Goal: Task Accomplishment & Management: Use online tool/utility

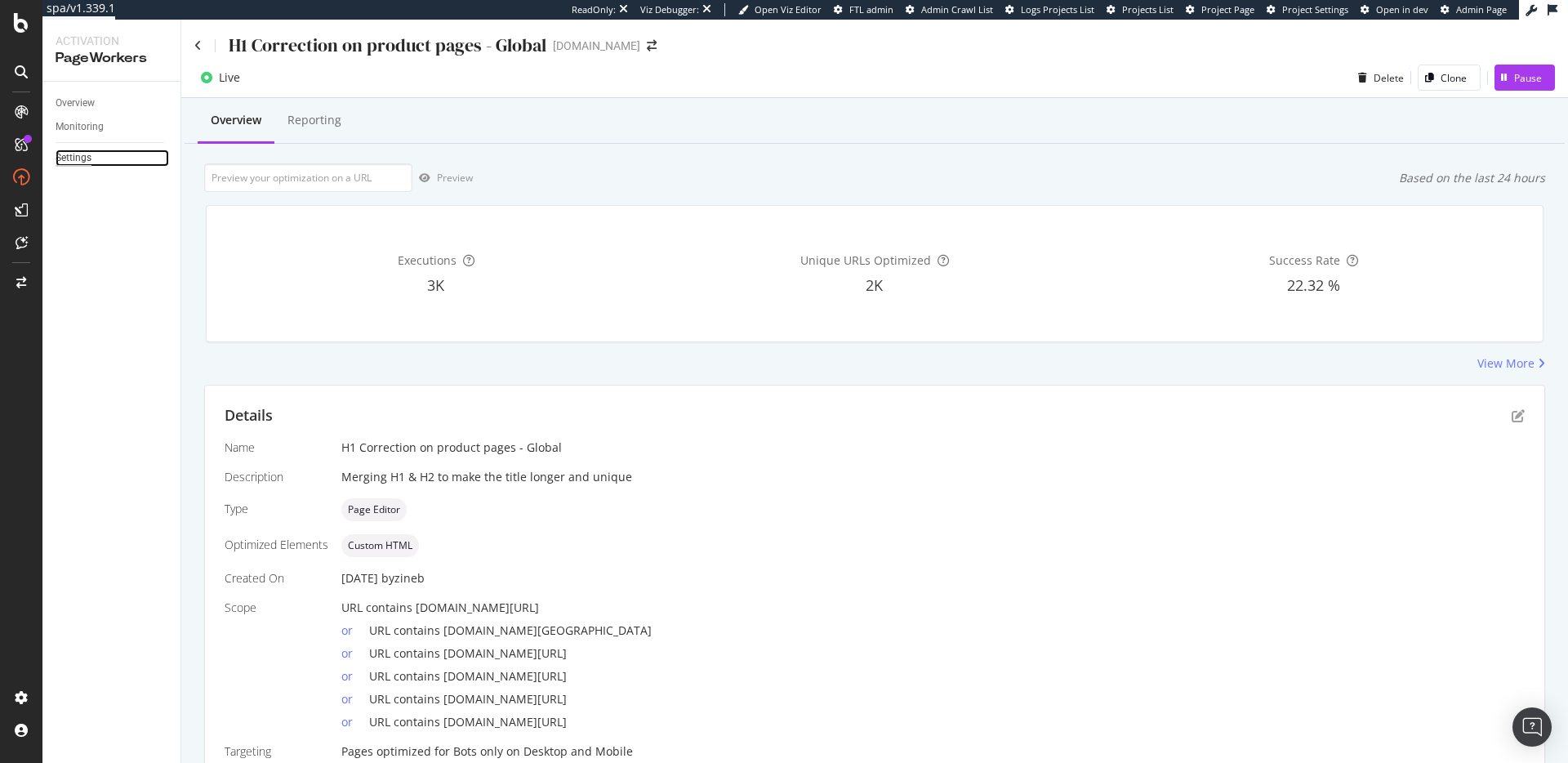
click at [63, 161] on div "Settings" at bounding box center [73, 158] width 36 height 17
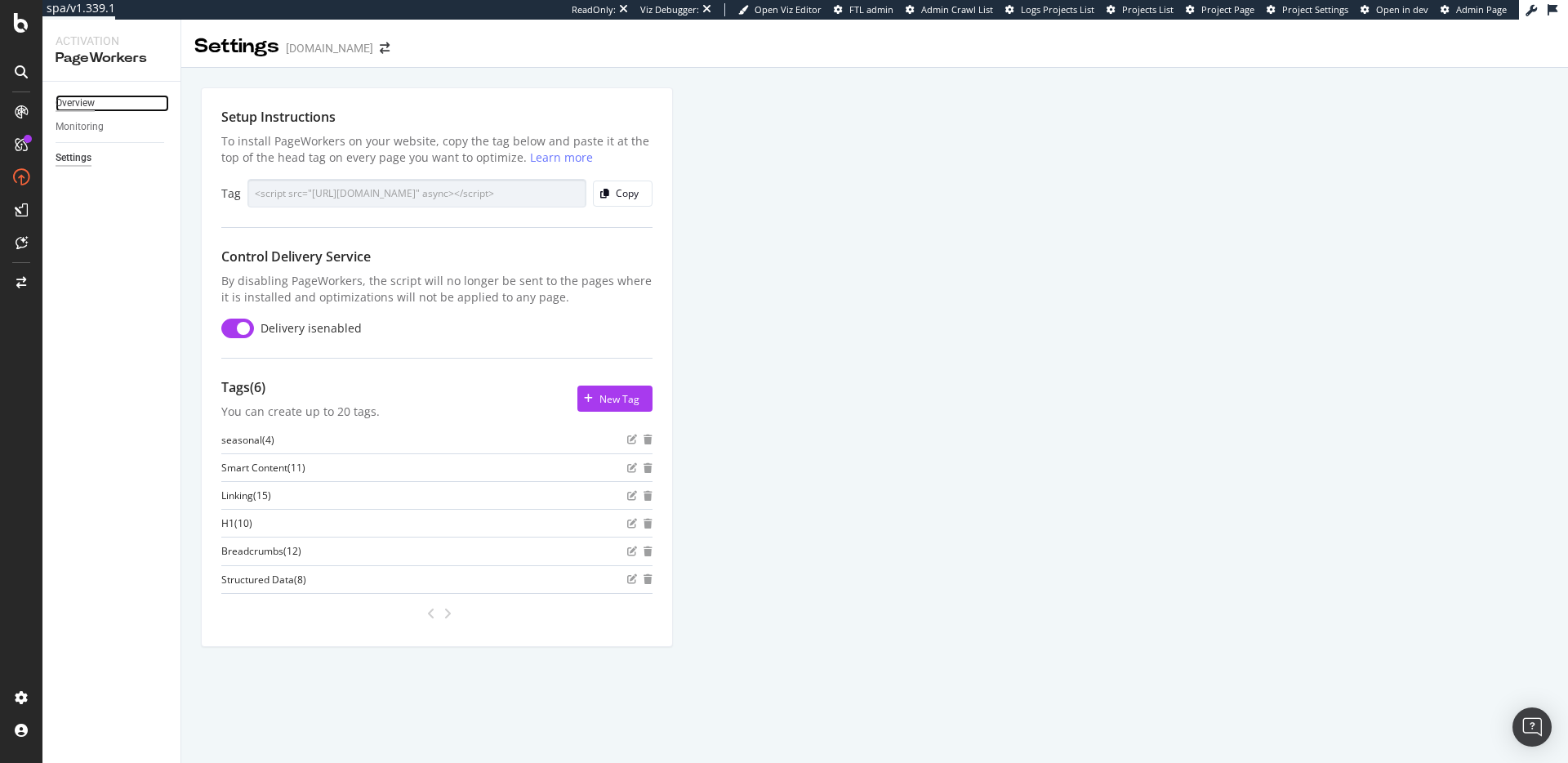
click at [74, 102] on div "Overview" at bounding box center [75, 103] width 39 height 17
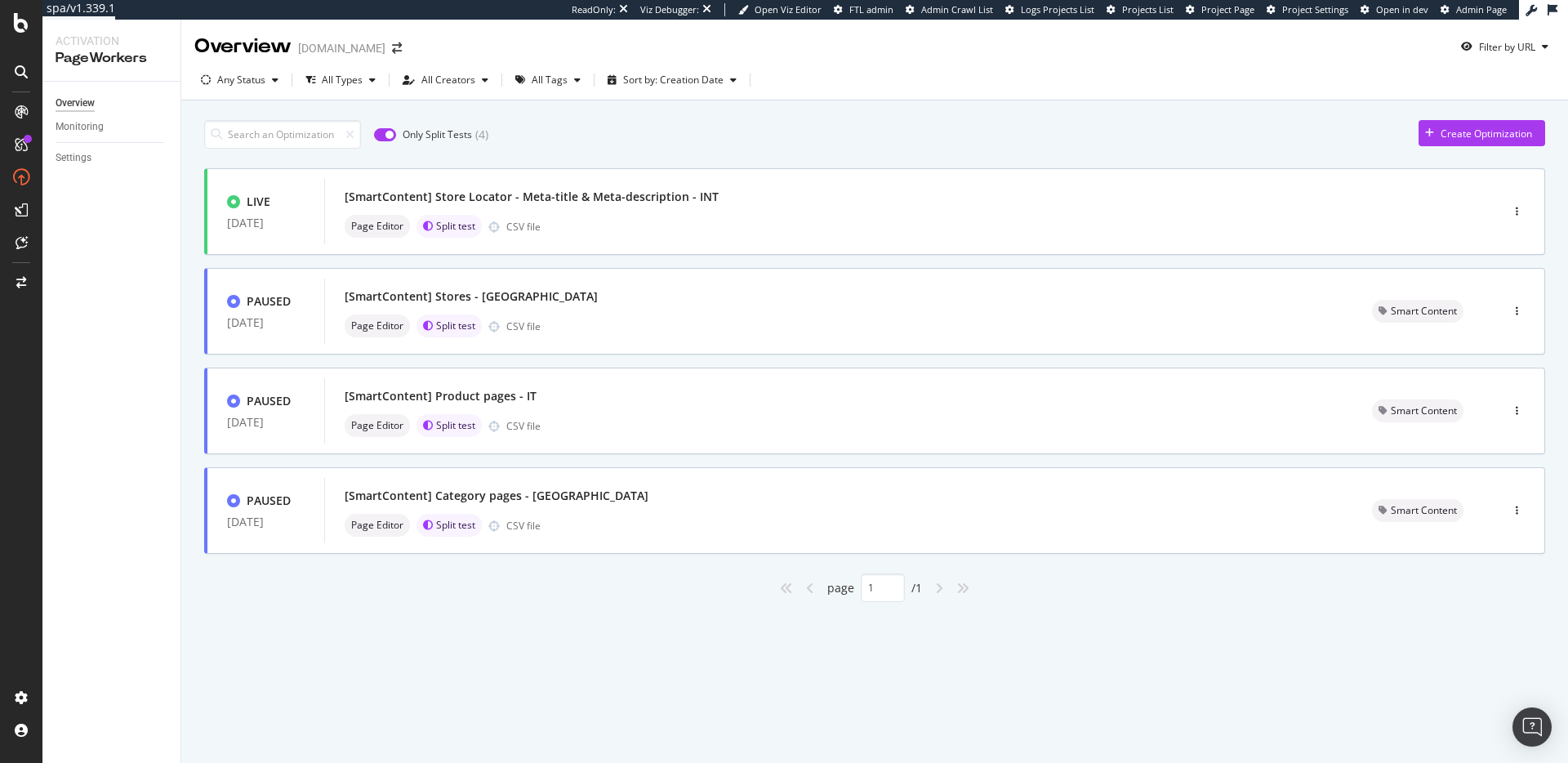
click at [389, 129] on input "checkbox" at bounding box center [385, 135] width 22 height 13
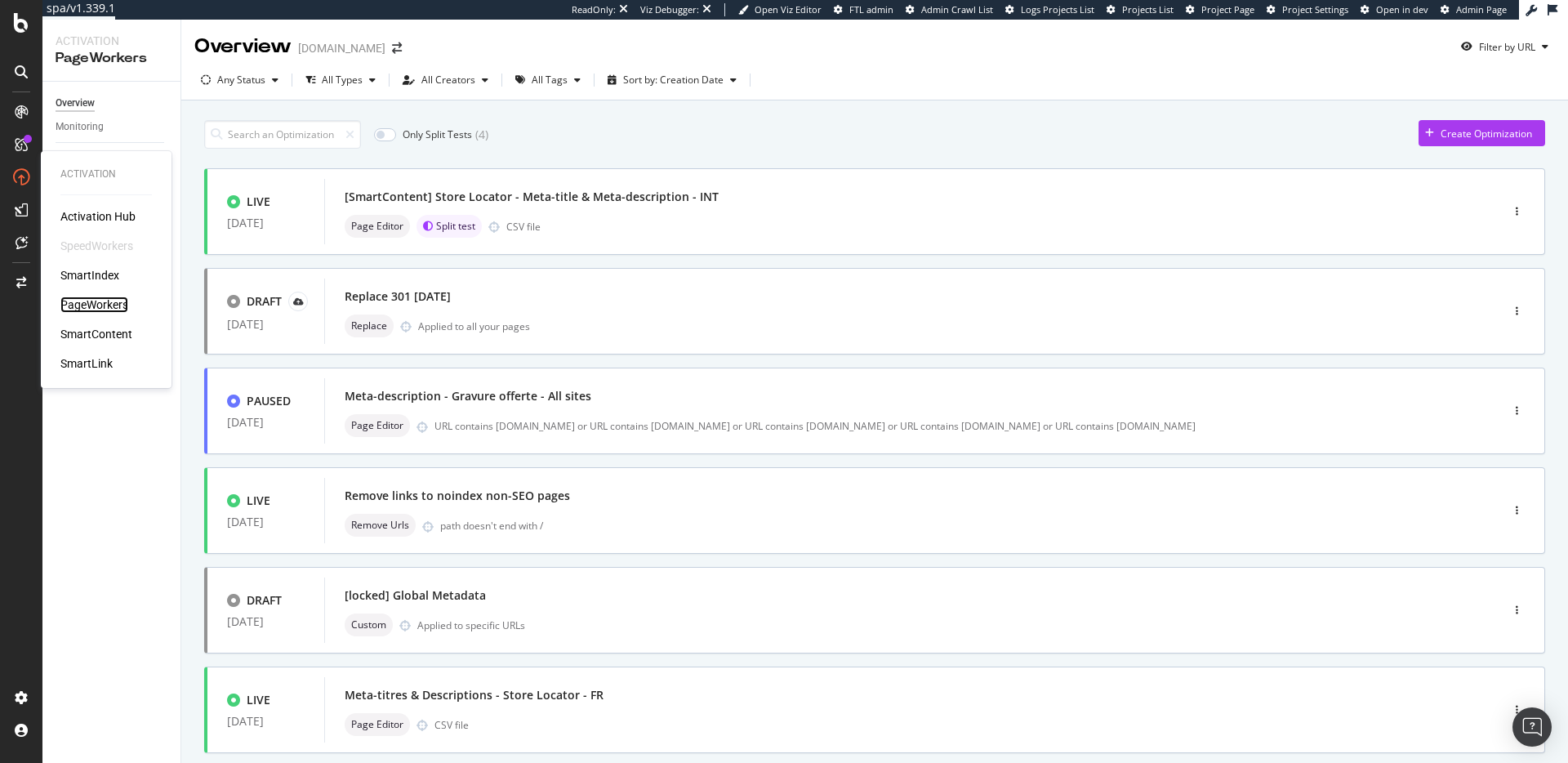
click at [108, 304] on div "PageWorkers" at bounding box center [94, 304] width 68 height 17
click at [92, 331] on div "SmartContent" at bounding box center [96, 334] width 71 height 17
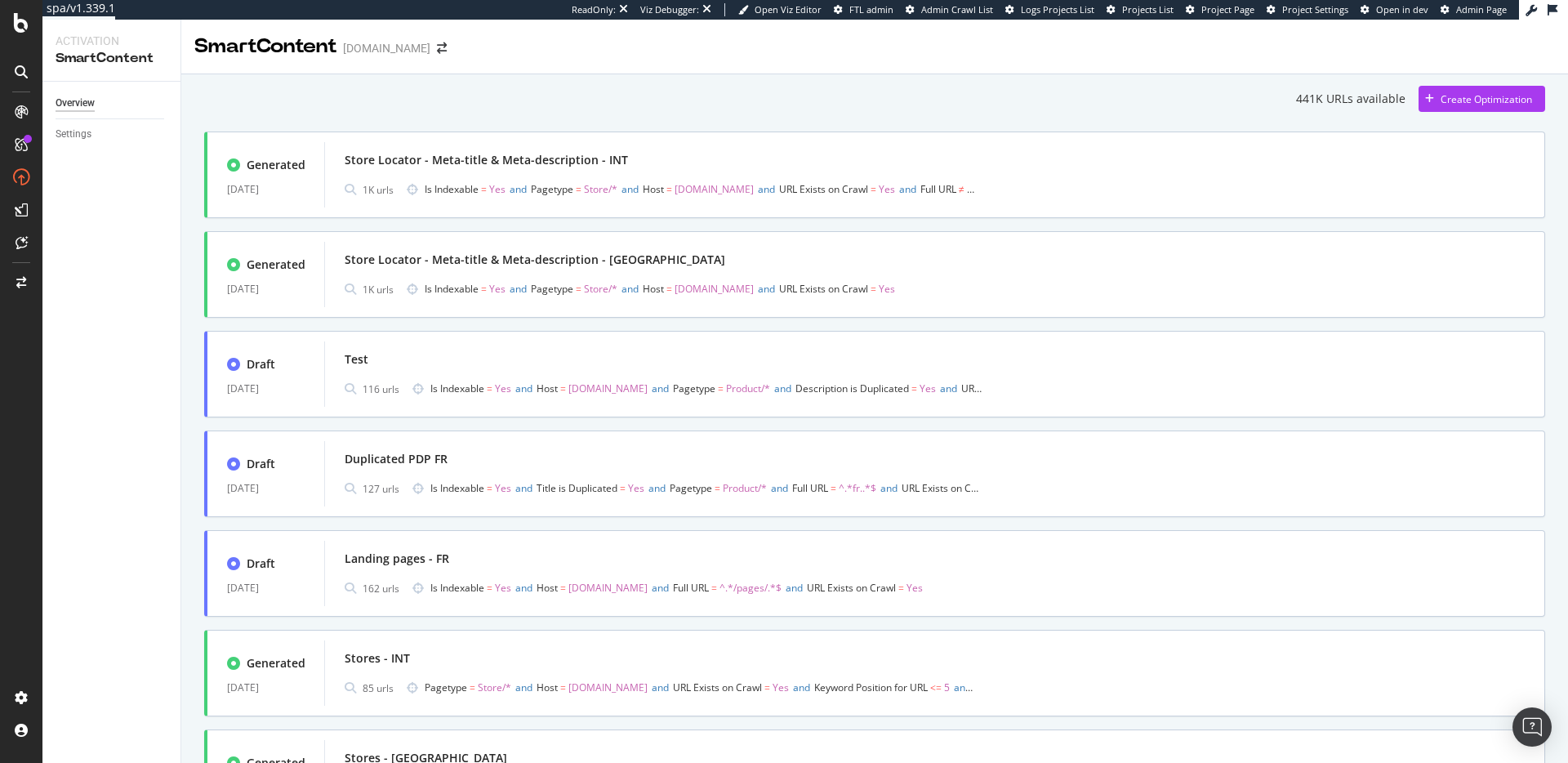
click at [106, 241] on div "Overview Settings" at bounding box center [111, 422] width 138 height 681
click at [723, 110] on div "441K URLs available Create Optimization" at bounding box center [875, 98] width 1341 height 26
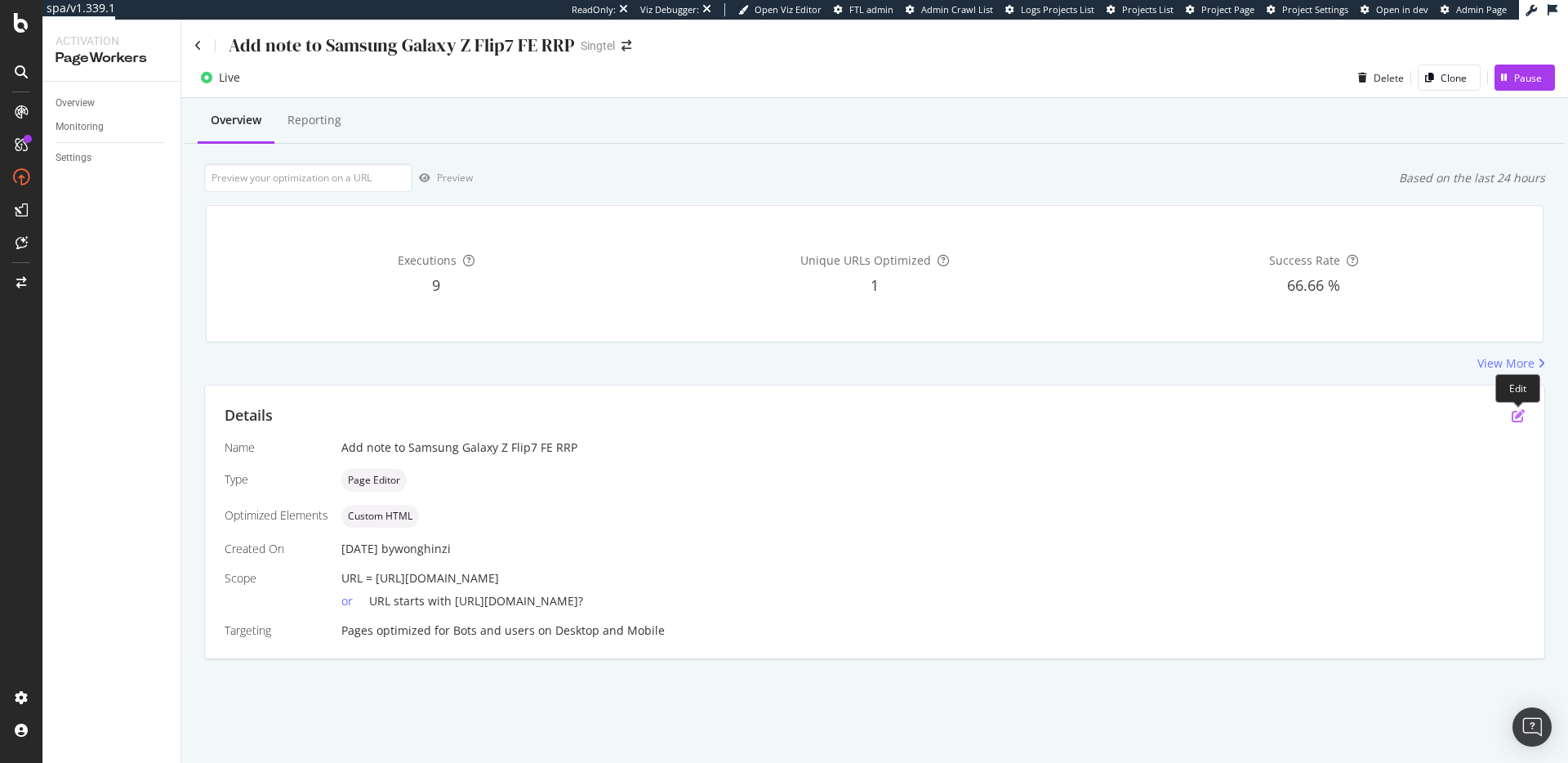
click at [1520, 411] on icon "pen-to-square" at bounding box center [1519, 416] width 13 height 13
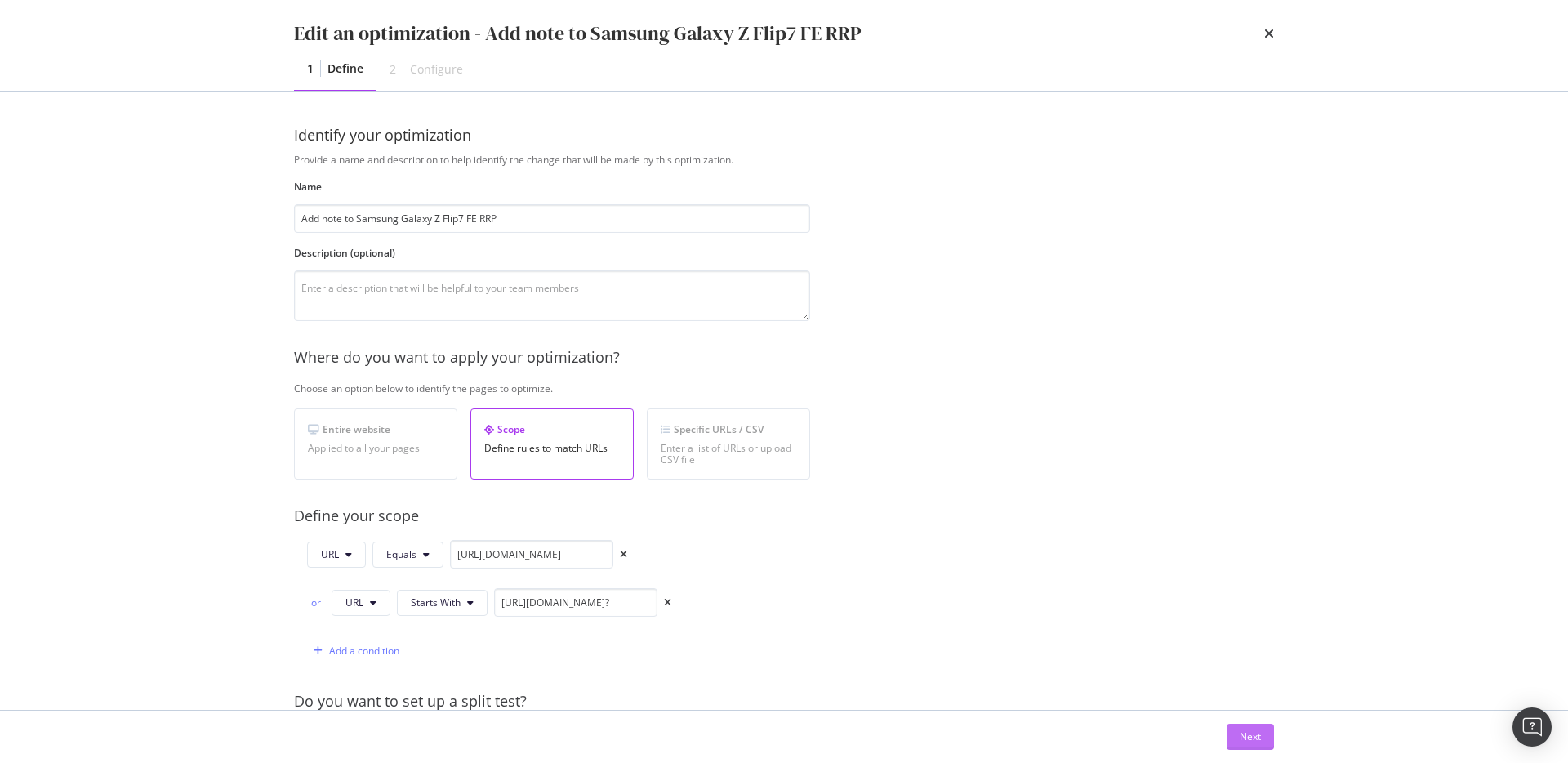
click at [1246, 731] on div "Next" at bounding box center [1251, 736] width 21 height 14
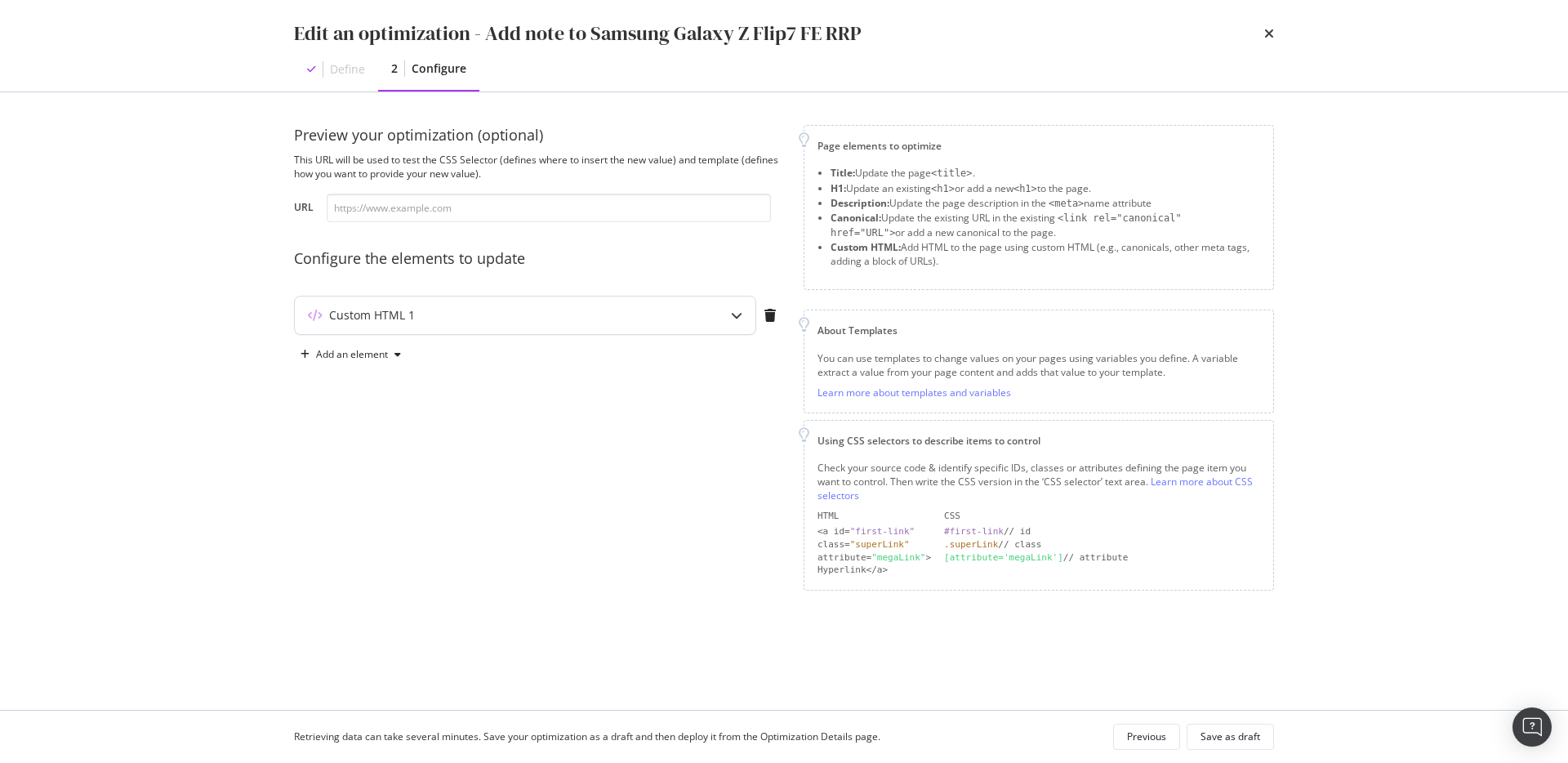
click at [679, 317] on div "Custom HTML 1" at bounding box center [493, 316] width 396 height 17
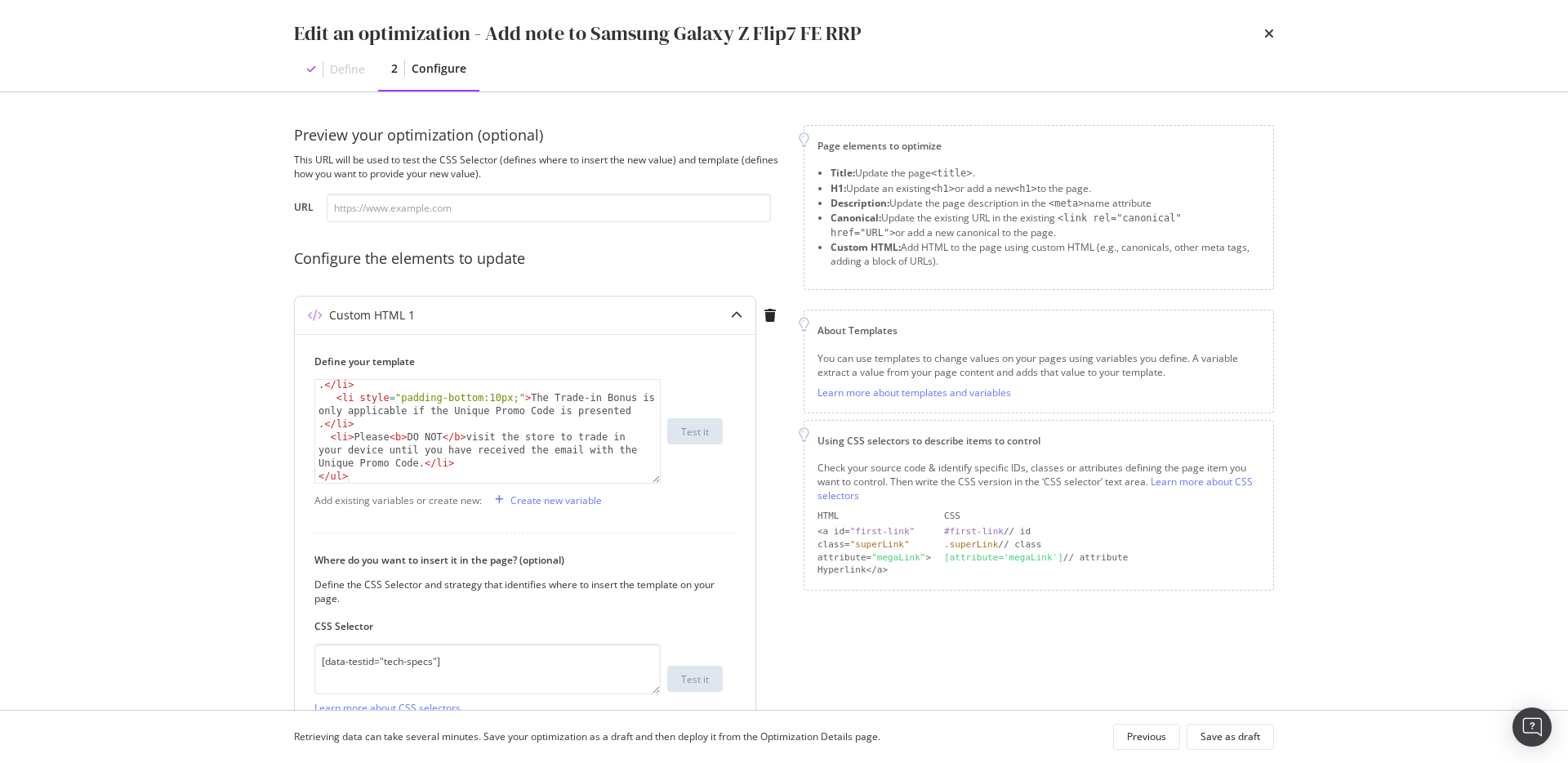
scroll to position [263, 0]
click at [1268, 34] on icon "times" at bounding box center [1269, 33] width 10 height 13
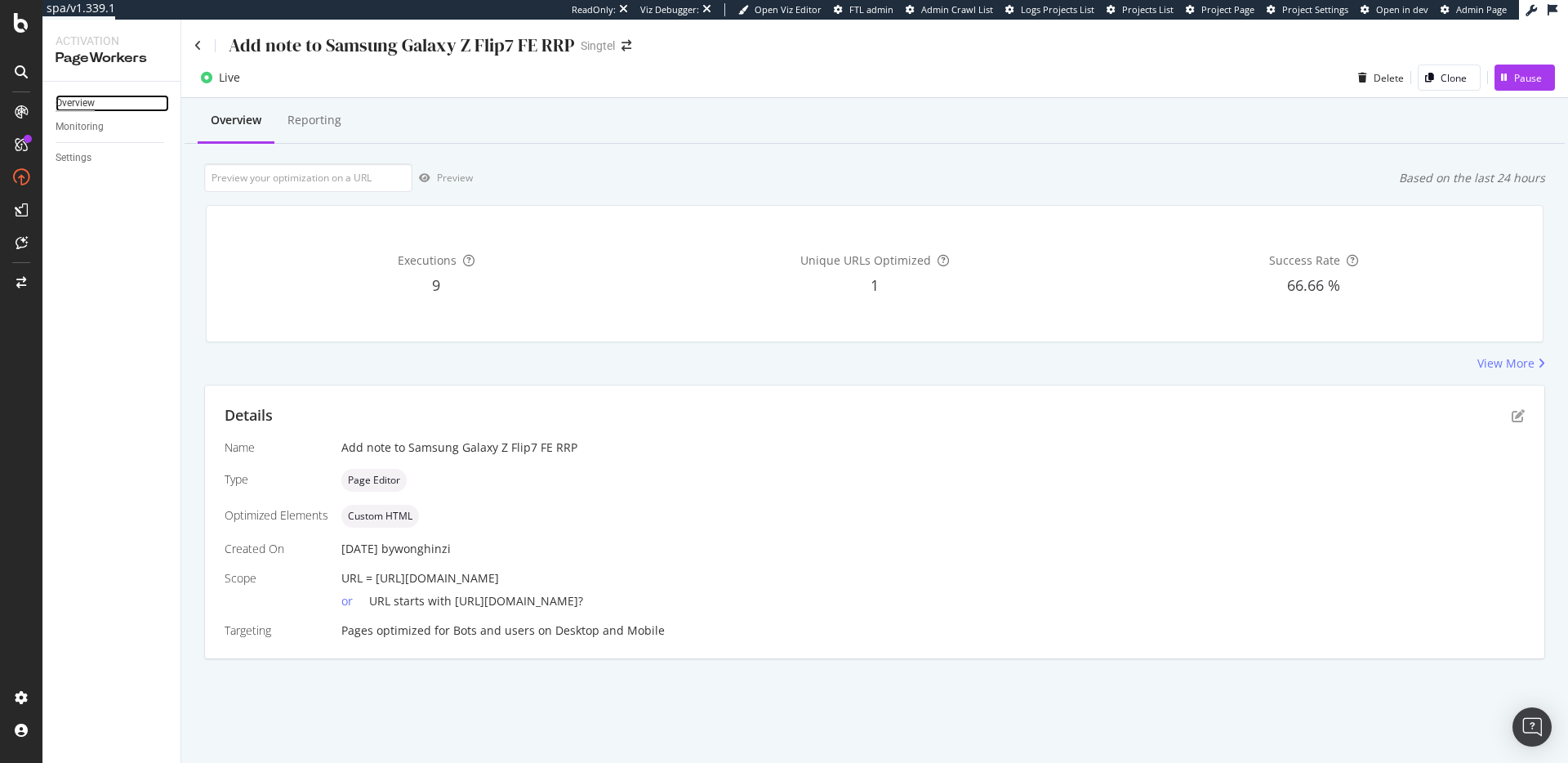
click at [93, 100] on div "Overview" at bounding box center [75, 103] width 39 height 17
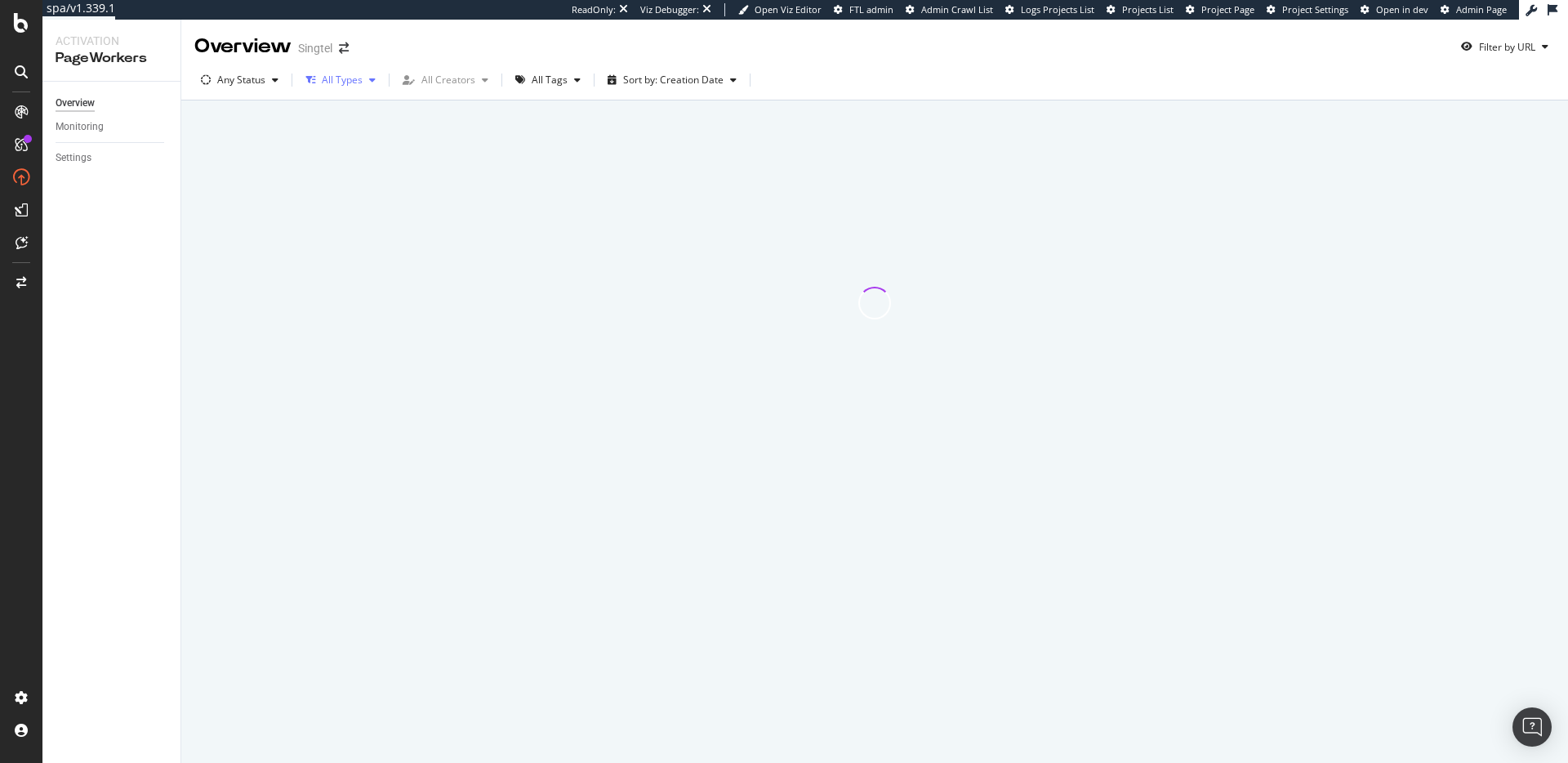
click at [367, 81] on div "button" at bounding box center [372, 80] width 19 height 10
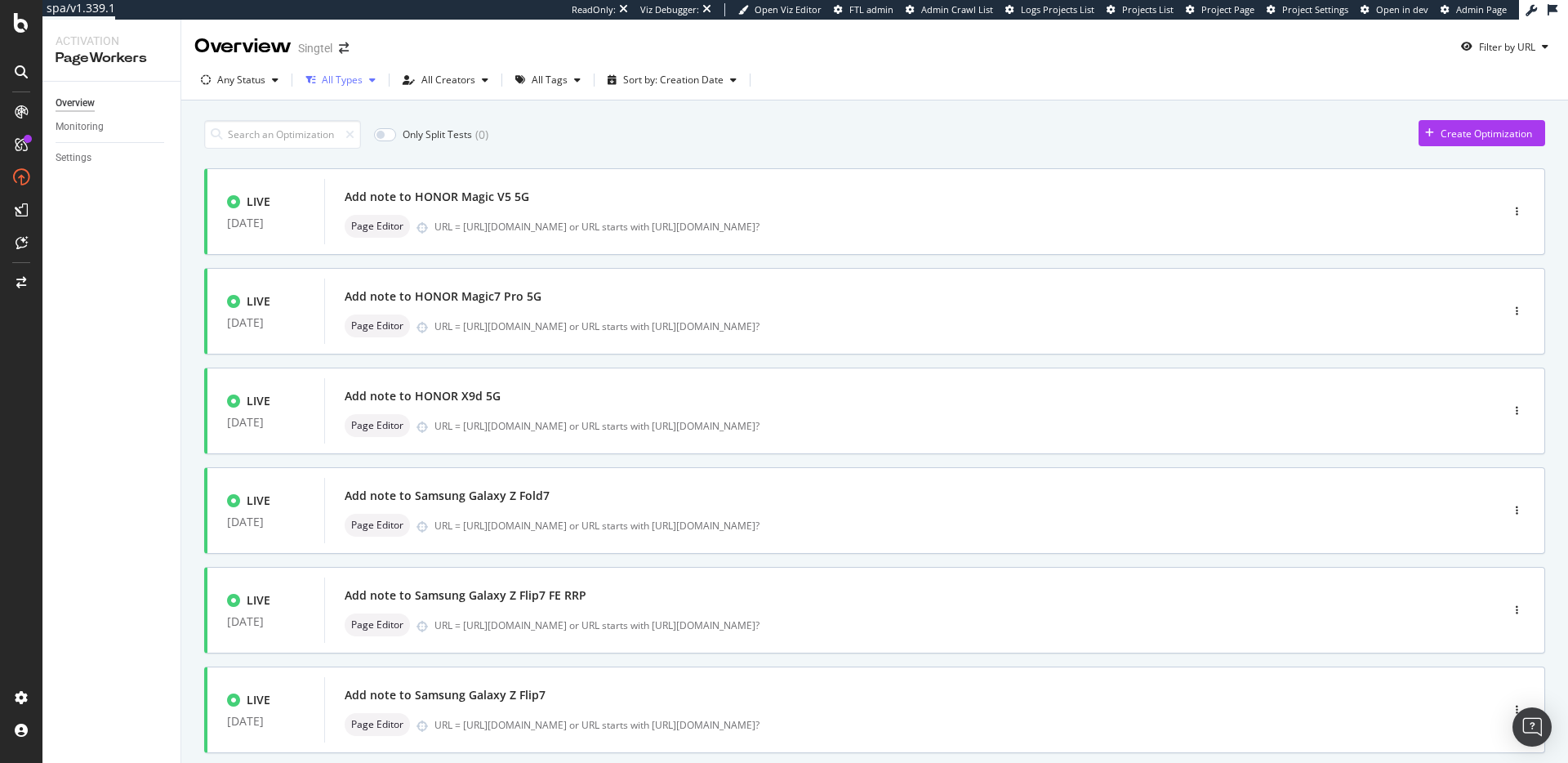
click at [364, 77] on div "button" at bounding box center [372, 80] width 19 height 10
click at [350, 171] on div "Page Editor" at bounding box center [357, 167] width 52 height 14
click at [632, 161] on div "Only Split Tests ( 0 ) Create Optimization LIVE 10 Oct. 2025 Add note to HONOR …" at bounding box center [875, 656] width 1341 height 1088
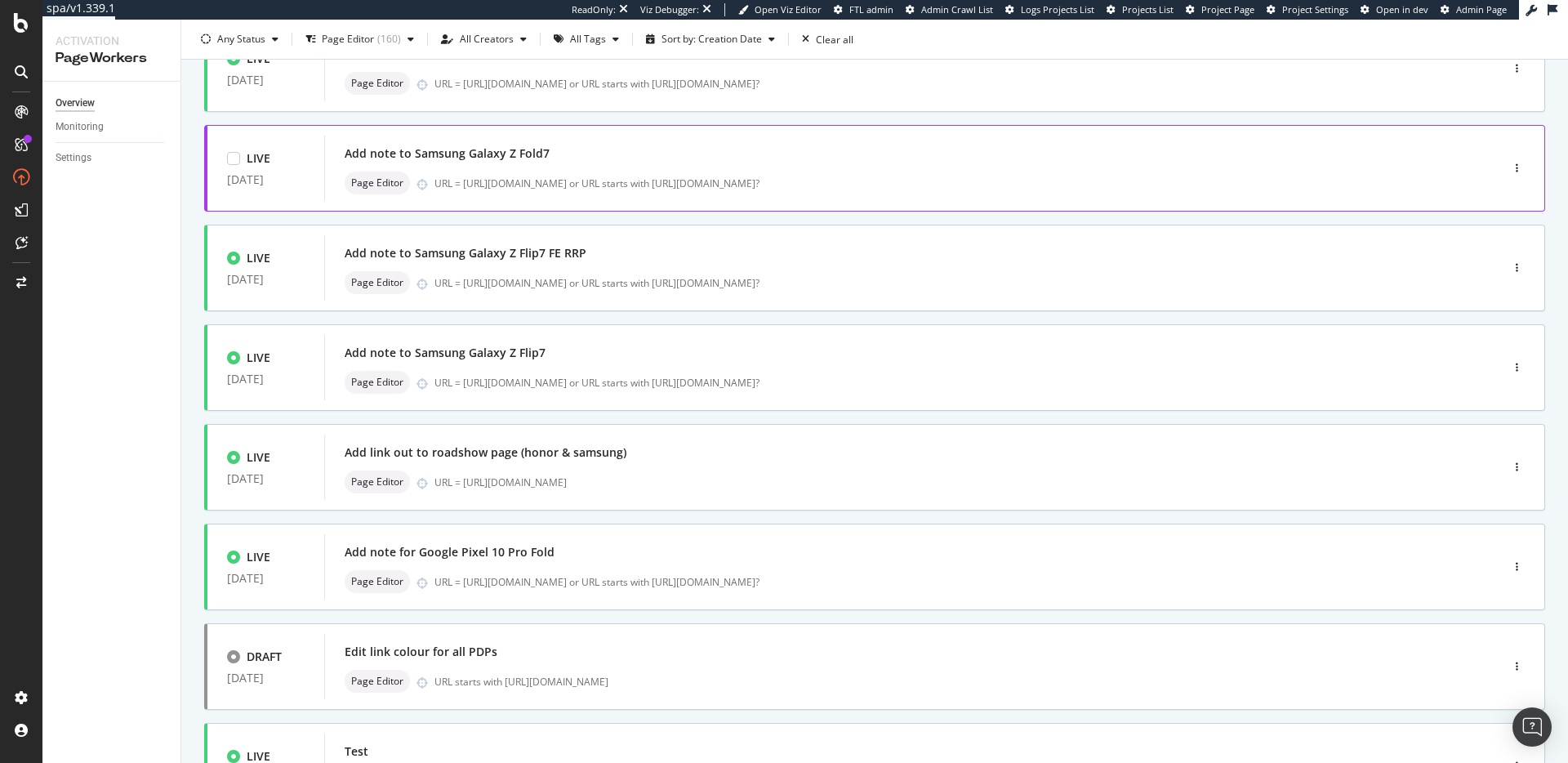
scroll to position [494, 0]
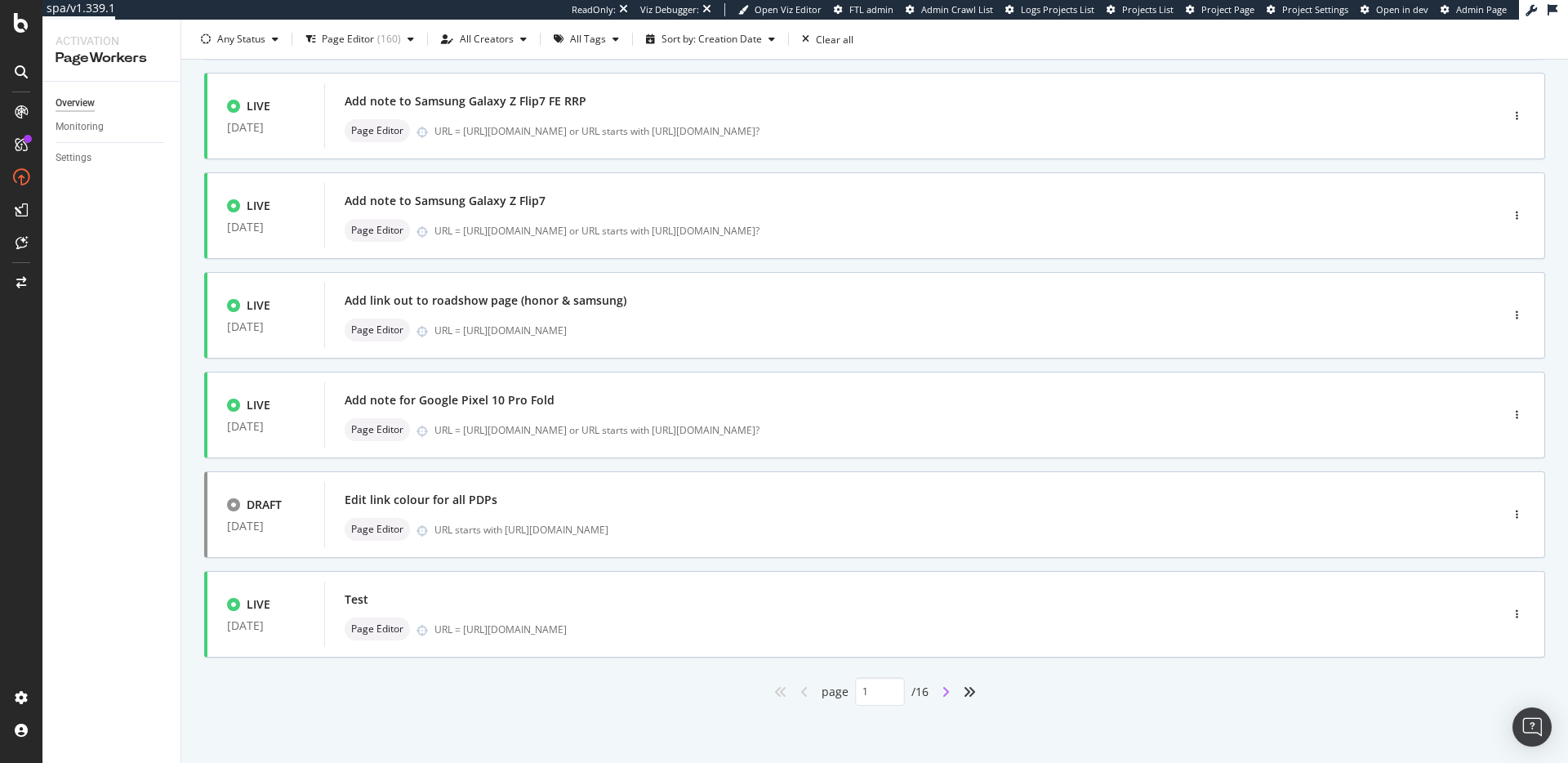
click at [948, 686] on icon "angle-right" at bounding box center [945, 692] width 8 height 13
type input "2"
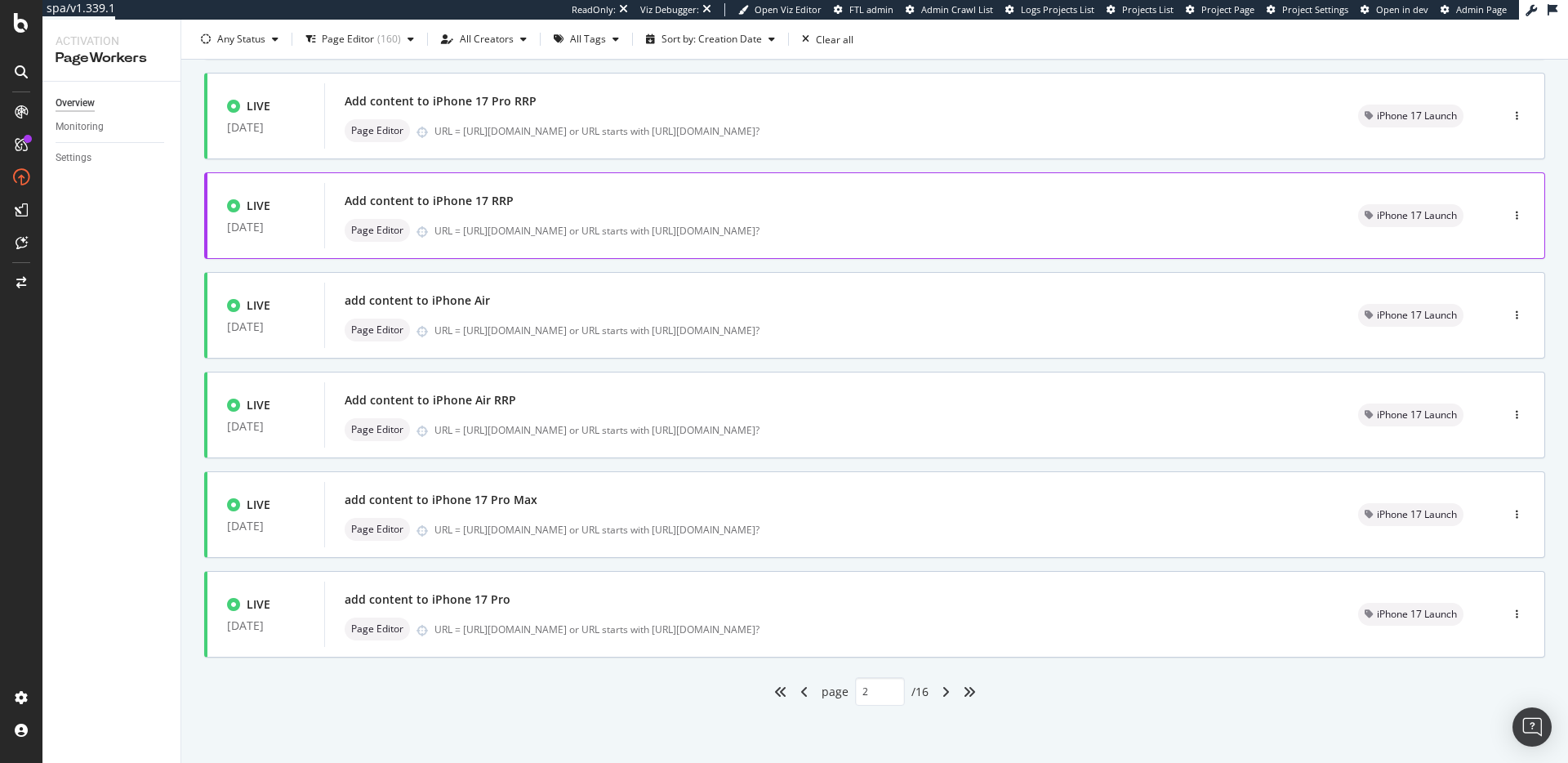
scroll to position [0, 0]
